Goal: Task Accomplishment & Management: Manage account settings

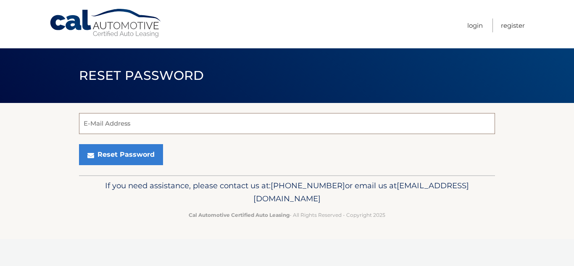
click at [272, 131] on input "E-Mail Address" at bounding box center [287, 123] width 416 height 21
type input "kizzie@privelegegroup.com"
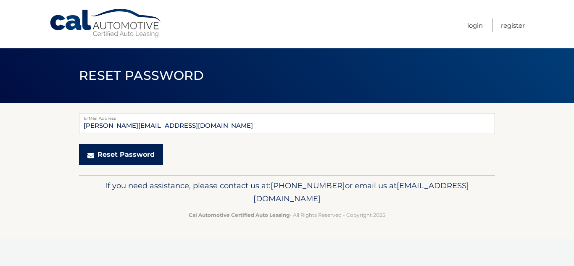
click at [143, 157] on button "Reset Password" at bounding box center [121, 154] width 84 height 21
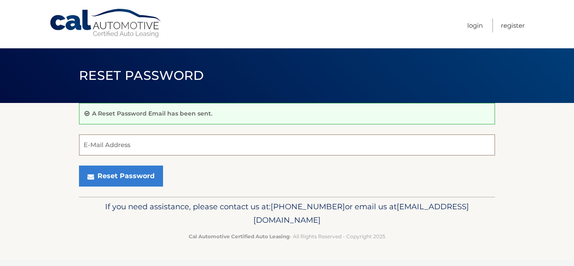
click at [149, 148] on input "E-Mail Address" at bounding box center [287, 145] width 416 height 21
type input "kingsleyduah@theprivelege.com"
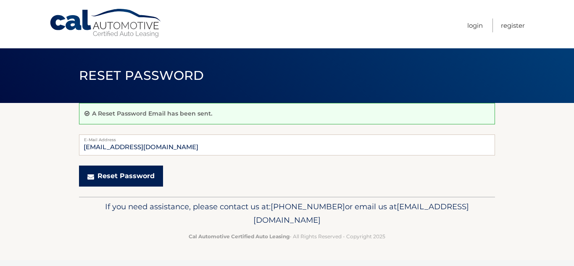
click at [132, 181] on button "Reset Password" at bounding box center [121, 176] width 84 height 21
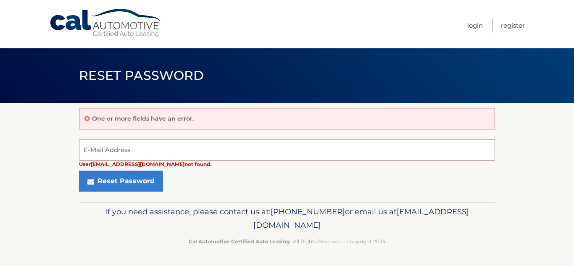
click at [143, 153] on input "E-Mail Address" at bounding box center [287, 150] width 416 height 21
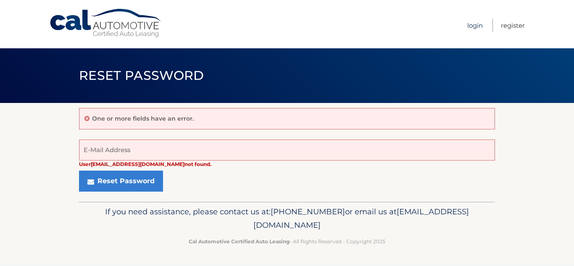
click at [473, 26] on link "Login" at bounding box center [475, 25] width 16 height 14
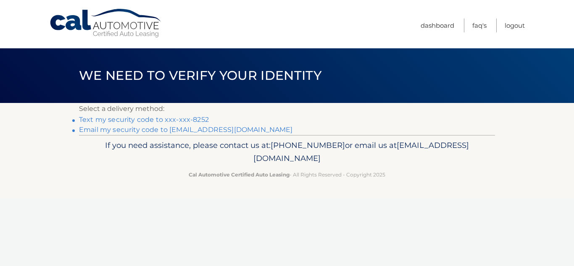
click at [221, 130] on link "Email my security code to [EMAIL_ADDRESS][DOMAIN_NAME]" at bounding box center [186, 130] width 214 height 8
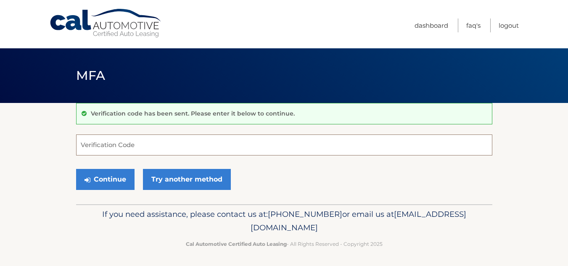
click at [209, 143] on input "Verification Code" at bounding box center [284, 145] width 416 height 21
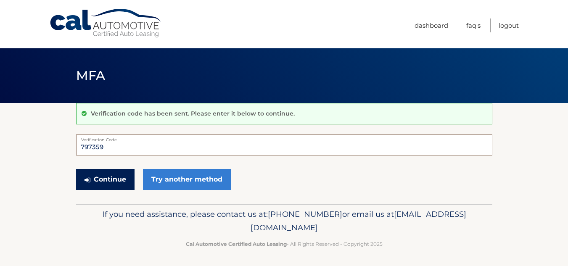
type input "797359"
click at [115, 182] on button "Continue" at bounding box center [105, 179] width 58 height 21
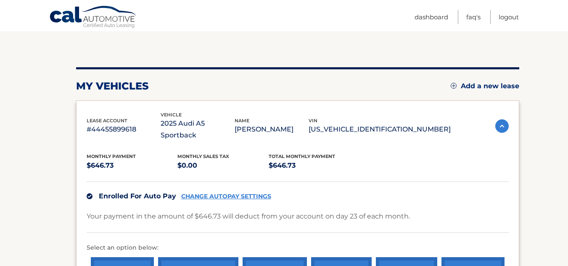
scroll to position [55, 0]
